Goal: Check status: Check status

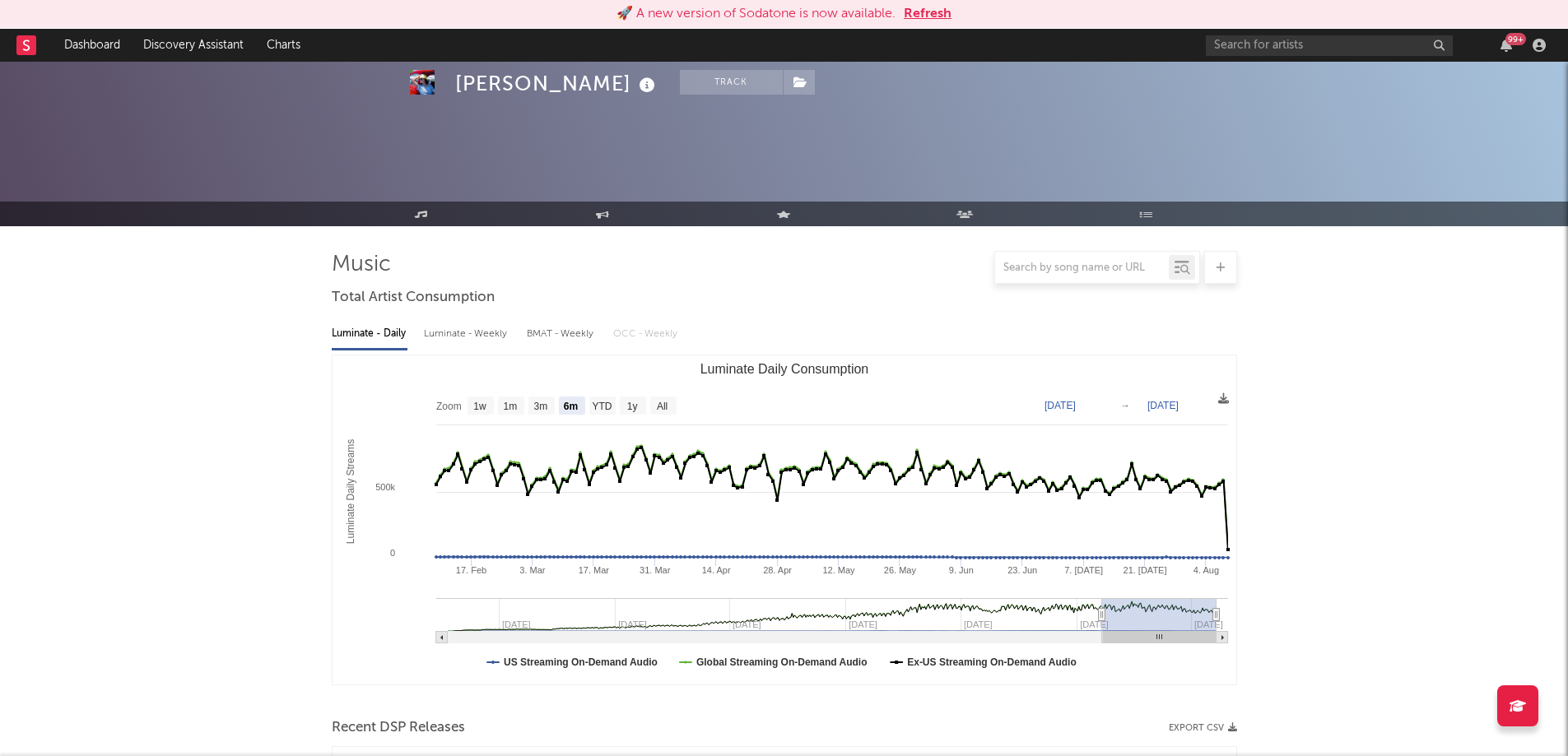
select select "6m"
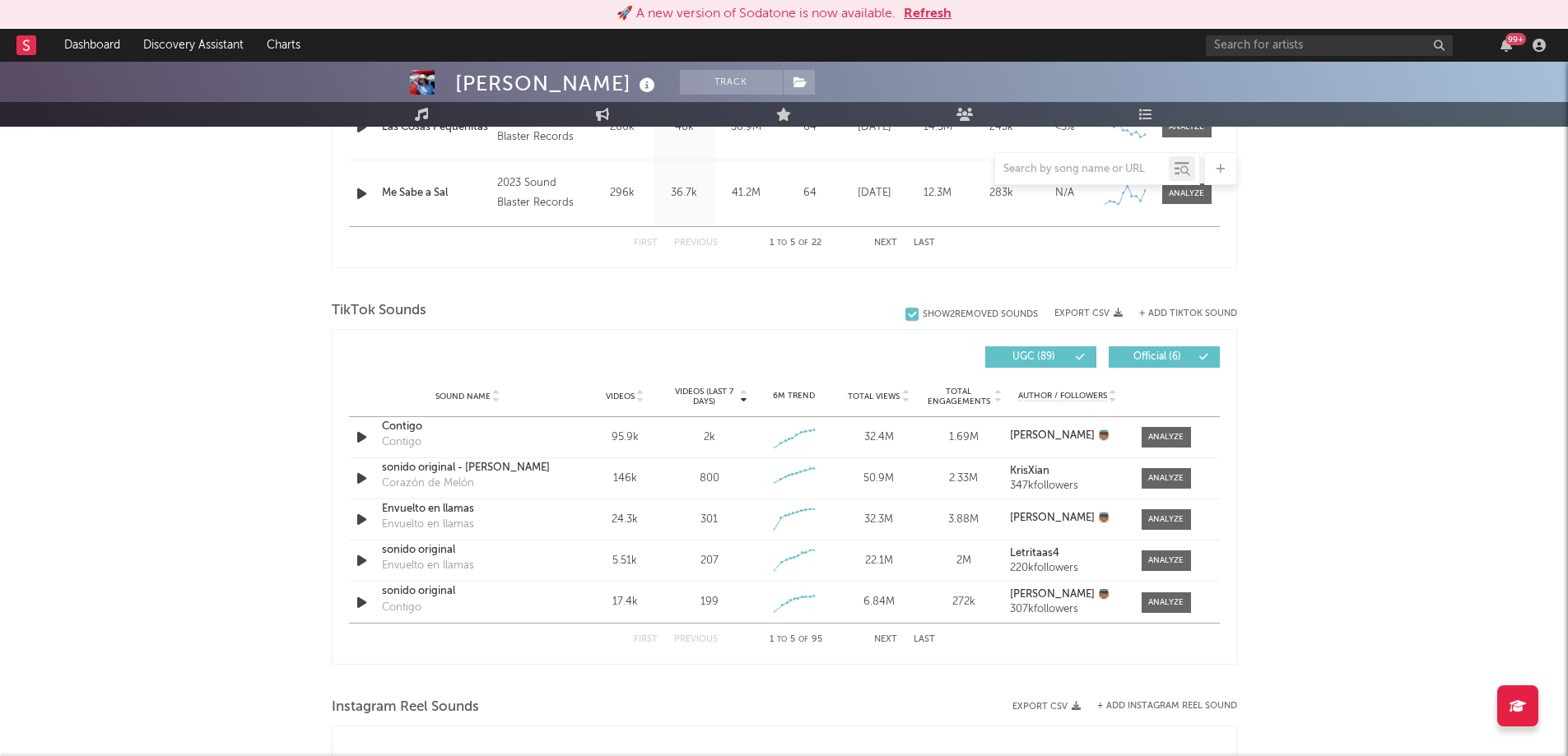
scroll to position [975, 0]
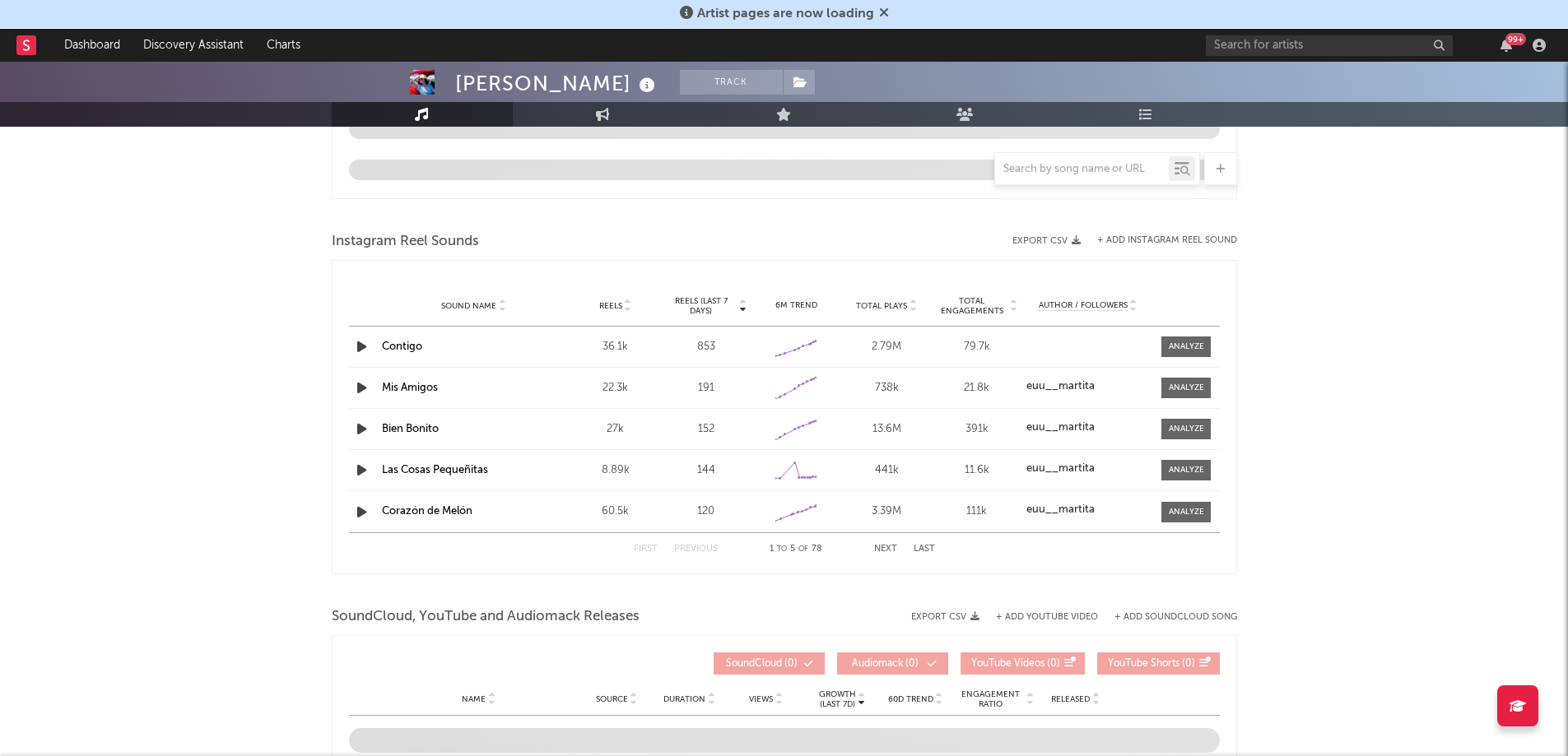
select select "6m"
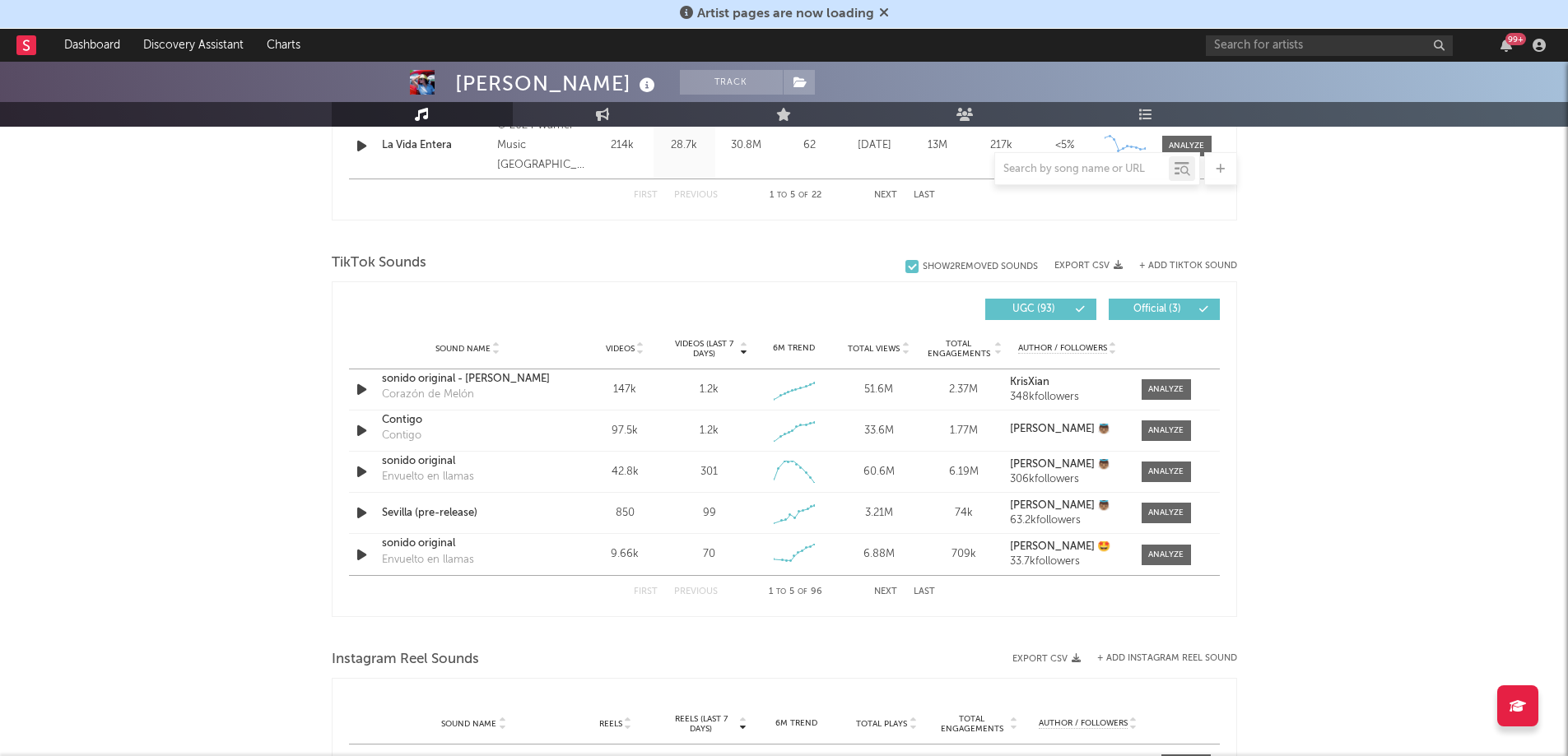
scroll to position [1036, 0]
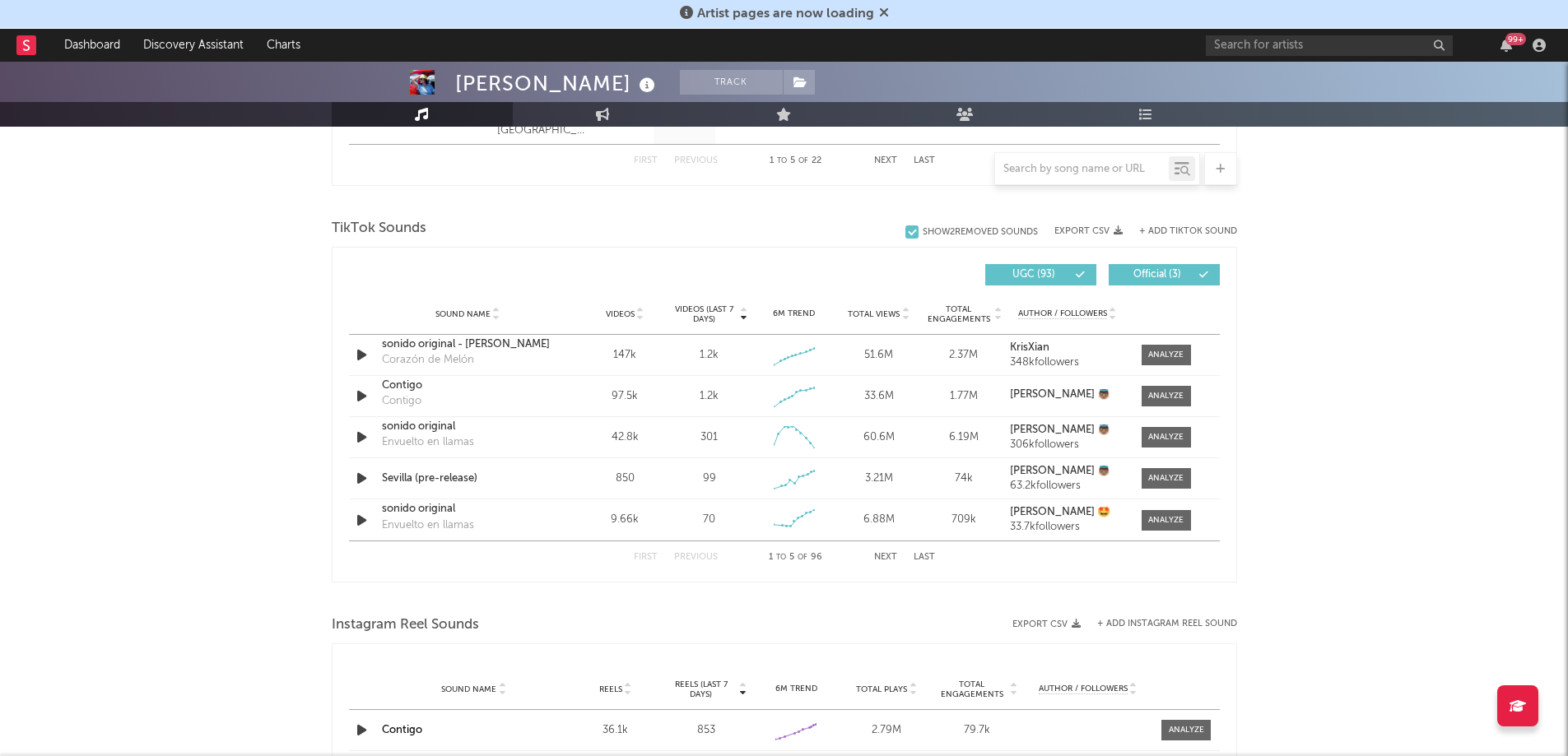
click at [887, 556] on button "Next" at bounding box center [885, 558] width 23 height 9
click at [886, 556] on button "Next" at bounding box center [885, 558] width 23 height 9
click at [691, 559] on button "Previous" at bounding box center [696, 558] width 43 height 9
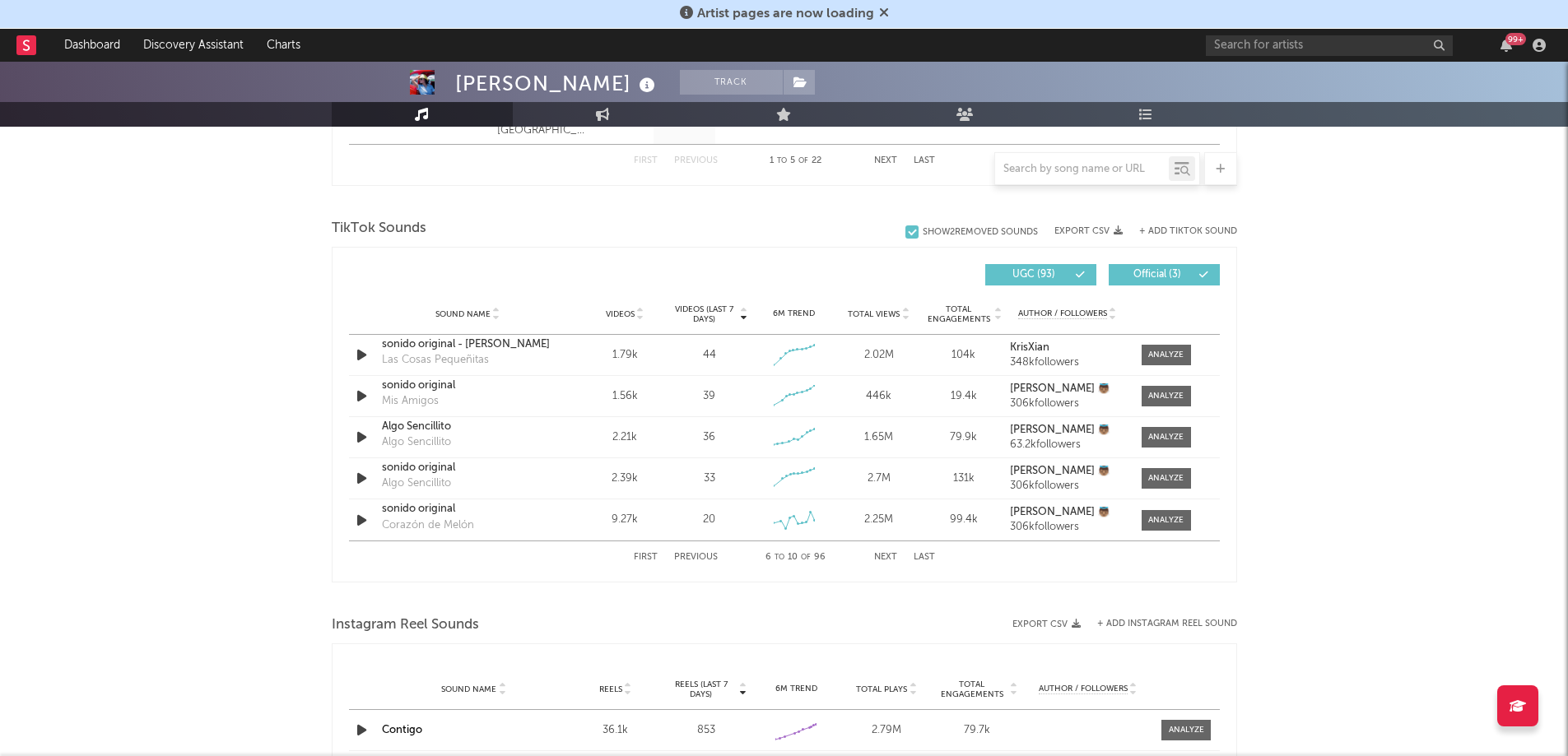
click at [692, 559] on button "Previous" at bounding box center [696, 558] width 43 height 9
click at [1179, 478] on div at bounding box center [1166, 479] width 35 height 13
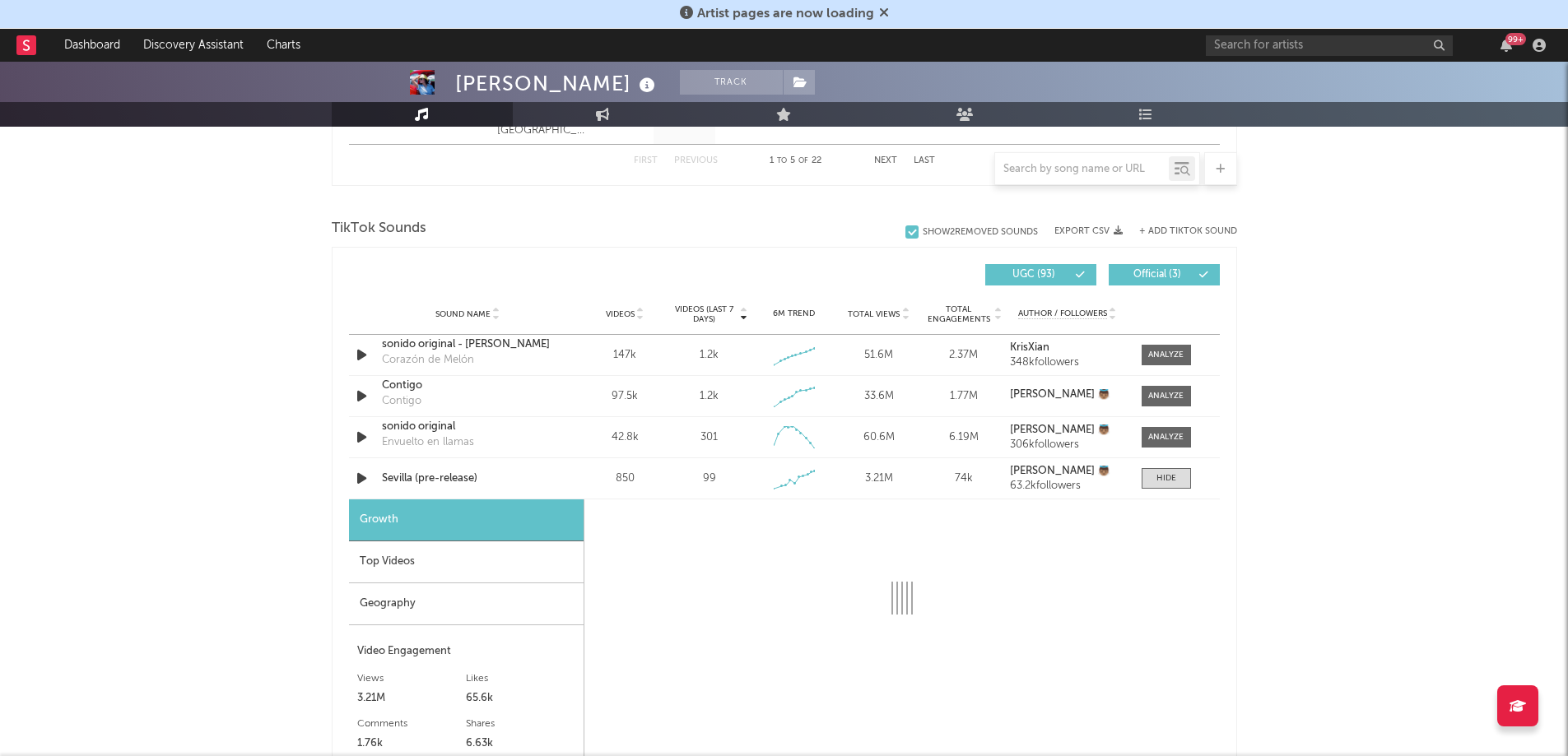
select select "1w"
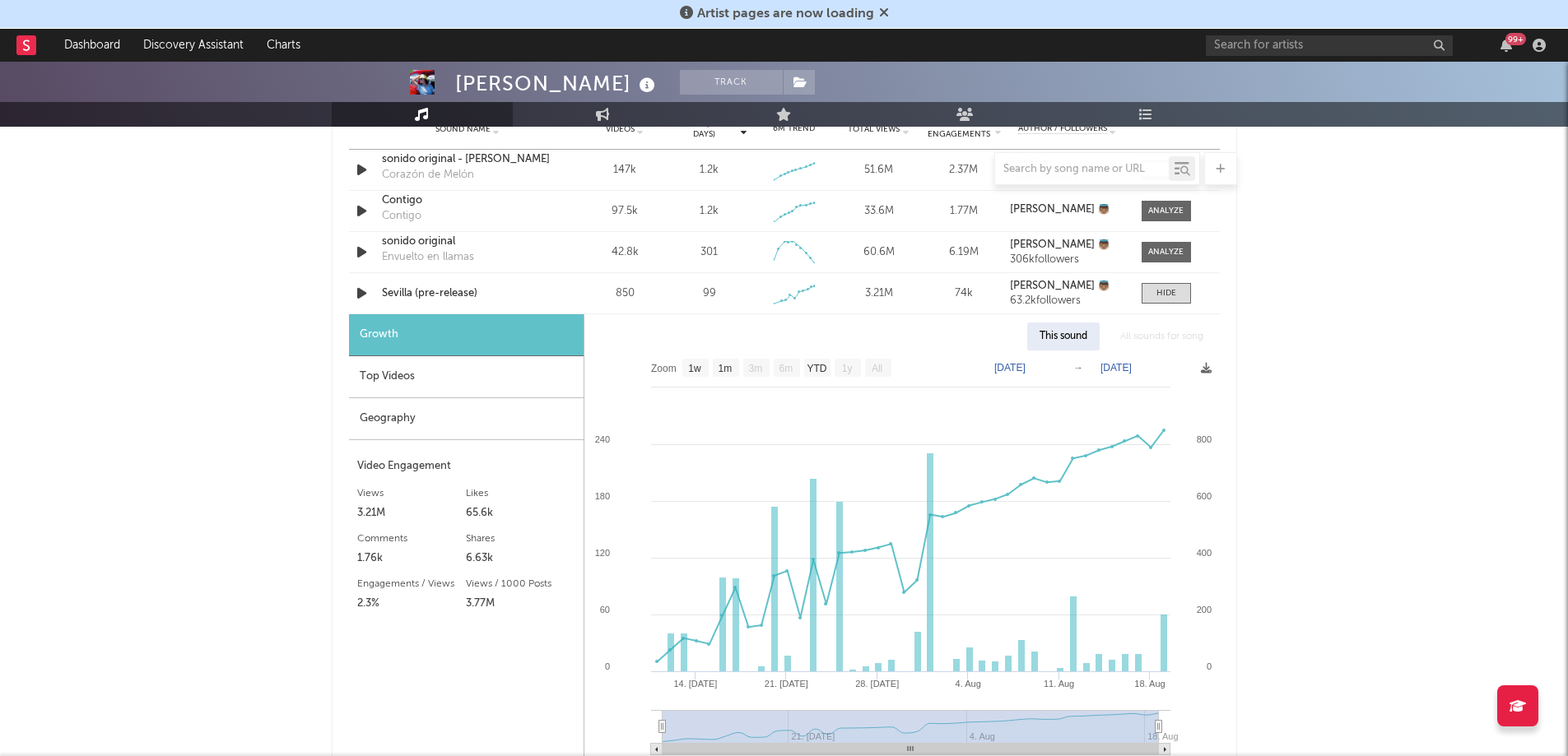
scroll to position [1228, 0]
